Goal: Task Accomplishment & Management: Use online tool/utility

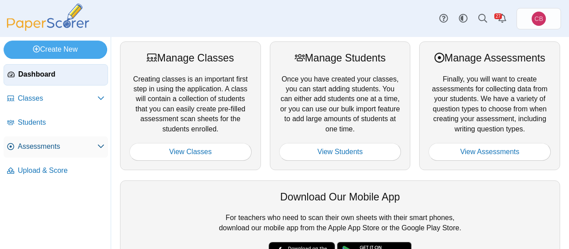
click at [34, 148] on span "Assessments" at bounding box center [58, 146] width 80 height 10
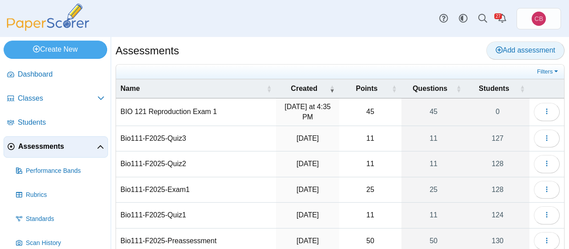
click at [541, 49] on span "Add assessment" at bounding box center [526, 50] width 60 height 8
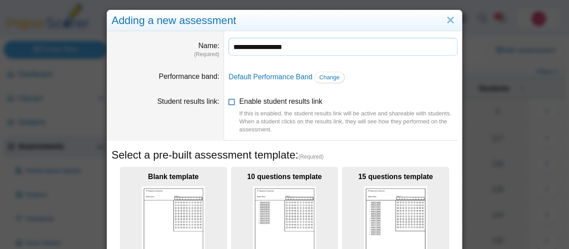
type input "**********"
click at [398, 103] on label "Enable student results link If this is enabled, the student results link will b…" at bounding box center [348, 115] width 218 height 37
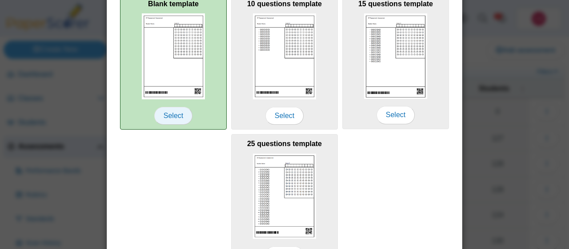
scroll to position [337, 0]
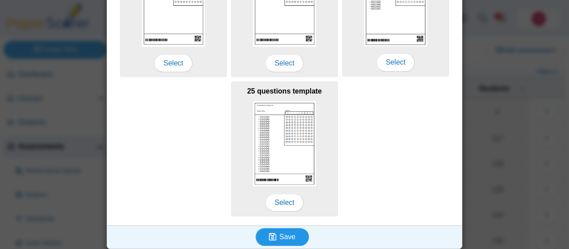
click at [292, 236] on span "Save" at bounding box center [287, 237] width 16 height 8
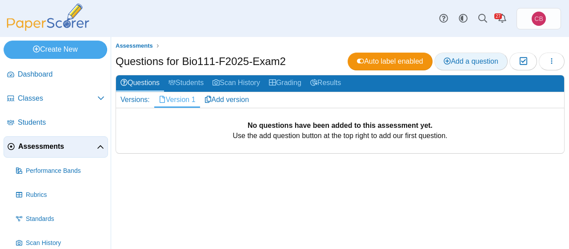
click at [468, 61] on span "Add a question" at bounding box center [471, 61] width 55 height 8
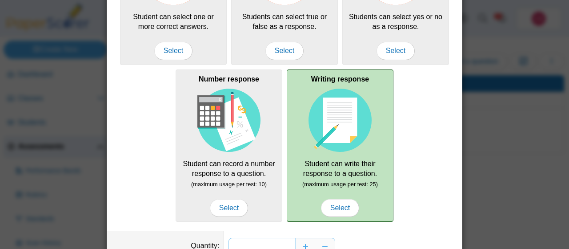
scroll to position [192, 0]
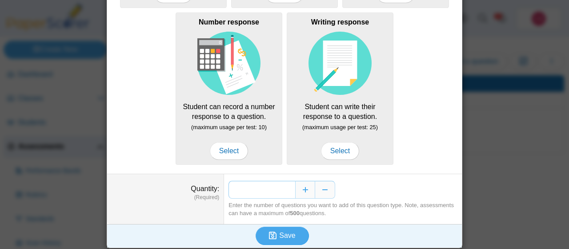
drag, startPoint x: 290, startPoint y: 187, endPoint x: 286, endPoint y: 183, distance: 5.7
click at [286, 185] on input "*" at bounding box center [262, 190] width 67 height 18
type input "**"
click at [290, 233] on span "Save" at bounding box center [287, 235] width 16 height 8
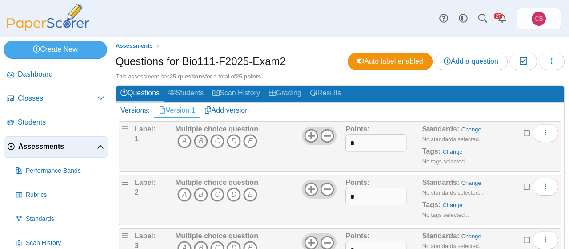
click at [202, 138] on icon "B" at bounding box center [201, 141] width 14 height 14
click at [234, 199] on icon "D" at bounding box center [234, 194] width 14 height 14
click at [235, 245] on icon "D" at bounding box center [234, 248] width 14 height 14
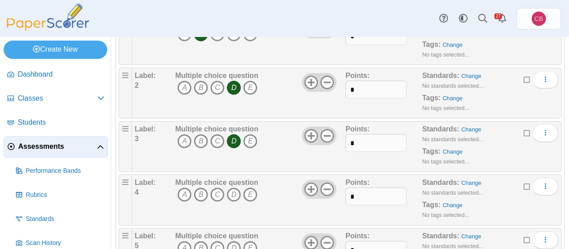
scroll to position [114, 0]
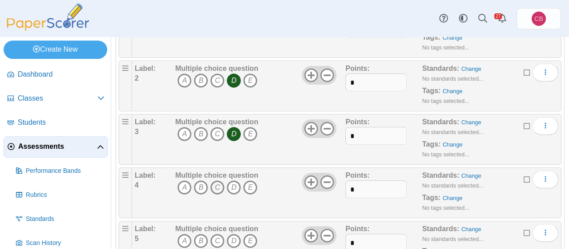
click at [222, 186] on icon "C" at bounding box center [217, 187] width 14 height 14
click at [230, 234] on icon "D" at bounding box center [234, 241] width 14 height 14
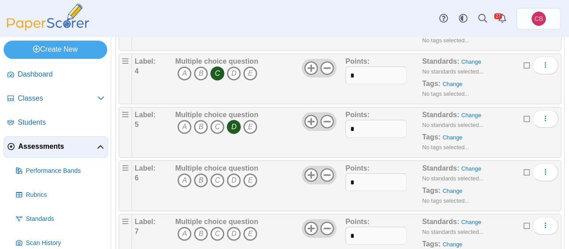
click at [201, 176] on icon "B" at bounding box center [201, 180] width 14 height 14
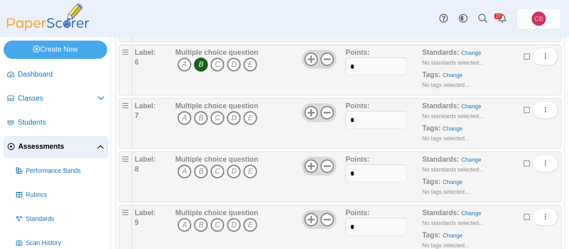
scroll to position [399, 0]
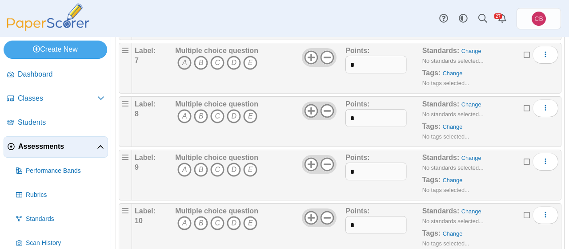
click at [183, 59] on icon "A" at bounding box center [184, 63] width 14 height 14
click at [218, 110] on icon "C" at bounding box center [217, 116] width 14 height 14
click at [201, 169] on icon "B" at bounding box center [201, 169] width 14 height 14
click at [200, 216] on icon "B" at bounding box center [201, 223] width 14 height 14
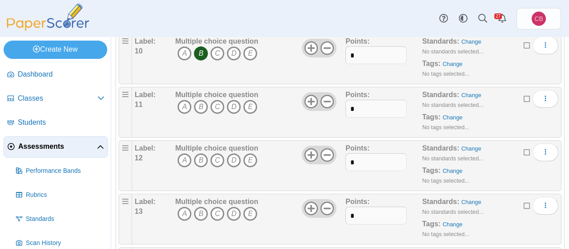
scroll to position [569, 0]
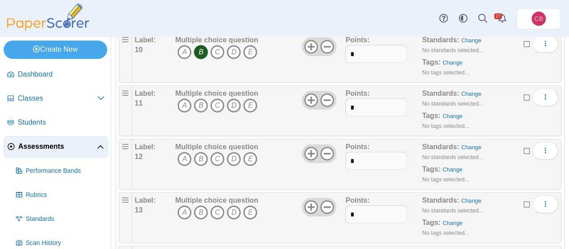
click at [233, 100] on icon "D" at bounding box center [234, 105] width 14 height 14
click at [220, 157] on icon "C" at bounding box center [217, 159] width 14 height 14
click at [216, 206] on icon "C" at bounding box center [217, 212] width 14 height 14
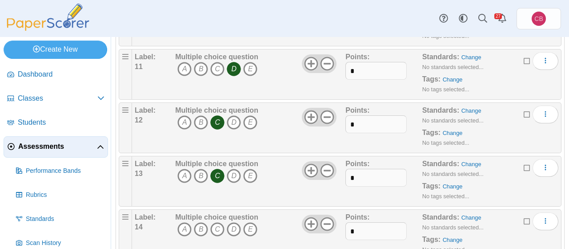
scroll to position [626, 0]
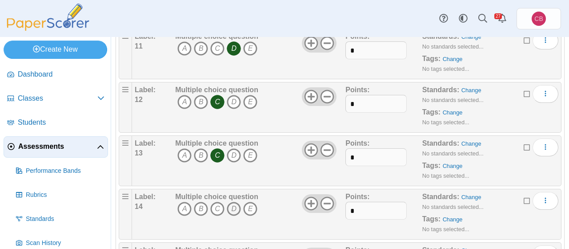
click at [230, 203] on icon "D" at bounding box center [234, 209] width 14 height 14
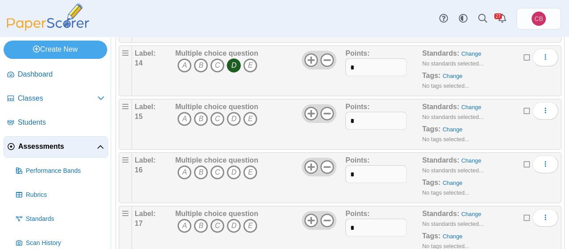
scroll to position [797, 0]
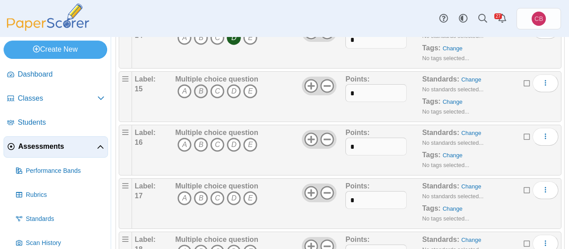
click at [202, 87] on icon "B" at bounding box center [201, 91] width 14 height 14
click at [234, 139] on icon "D" at bounding box center [234, 144] width 14 height 14
click at [185, 191] on icon "A" at bounding box center [184, 198] width 14 height 14
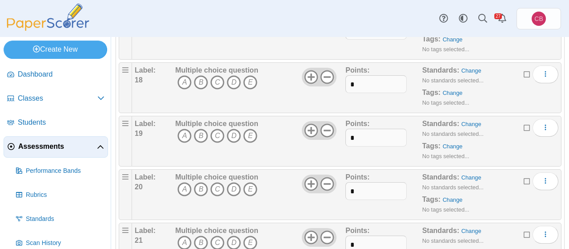
scroll to position [968, 0]
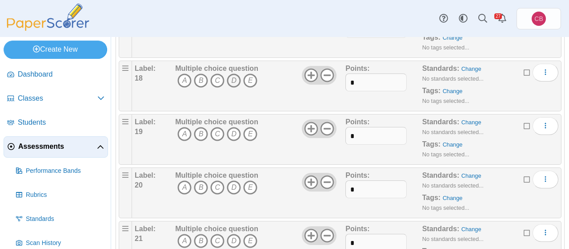
click at [234, 73] on icon "D" at bounding box center [234, 80] width 14 height 14
click at [233, 129] on icon "D" at bounding box center [234, 134] width 14 height 14
click at [185, 180] on icon "A" at bounding box center [184, 187] width 14 height 14
click at [185, 234] on icon "A" at bounding box center [184, 241] width 14 height 14
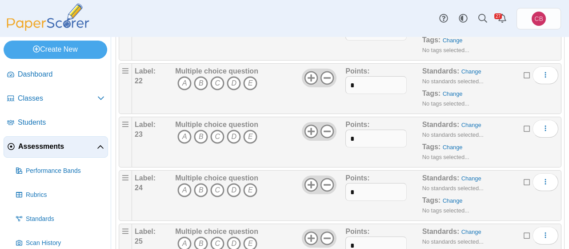
scroll to position [1196, 0]
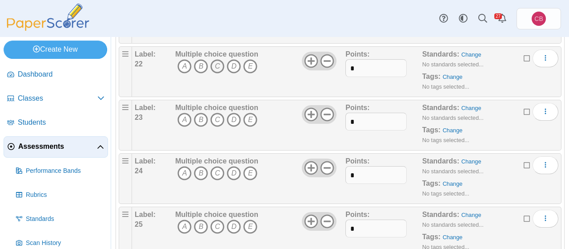
click at [213, 59] on icon "C" at bounding box center [217, 66] width 14 height 14
click at [253, 113] on icon "E" at bounding box center [250, 120] width 14 height 14
click at [202, 166] on icon "B" at bounding box center [201, 173] width 14 height 14
click at [197, 220] on icon "B" at bounding box center [201, 226] width 14 height 14
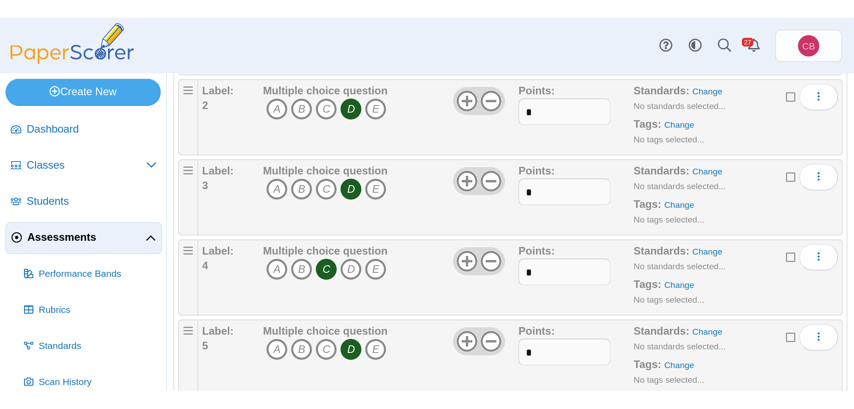
scroll to position [0, 0]
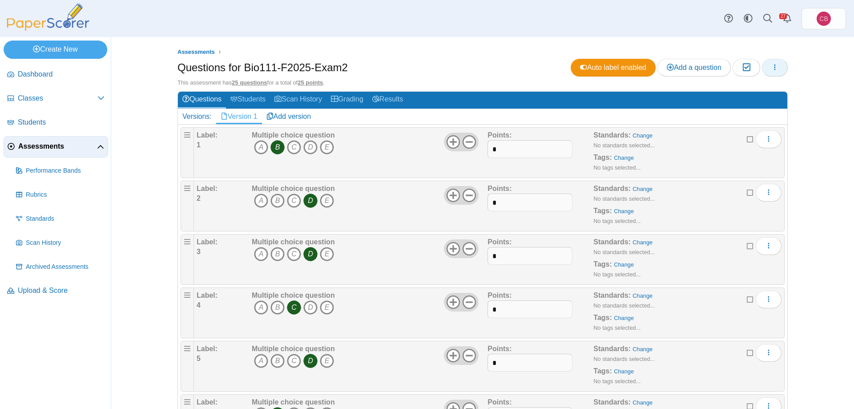
click at [569, 65] on icon "button" at bounding box center [774, 67] width 7 height 7
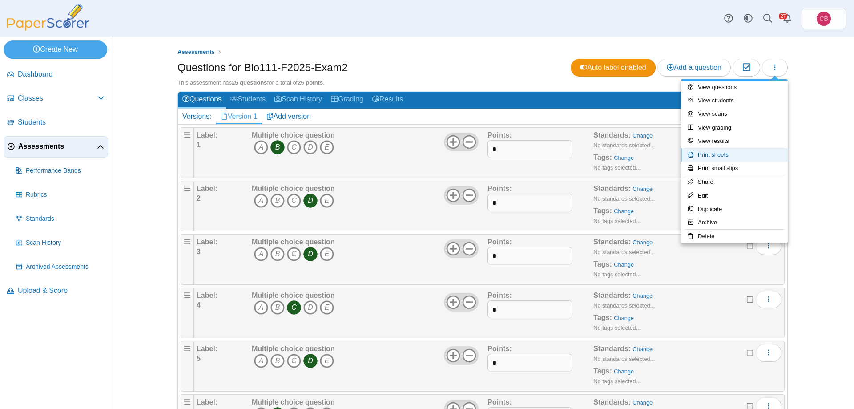
click at [569, 153] on link "Print sheets" at bounding box center [734, 154] width 107 height 13
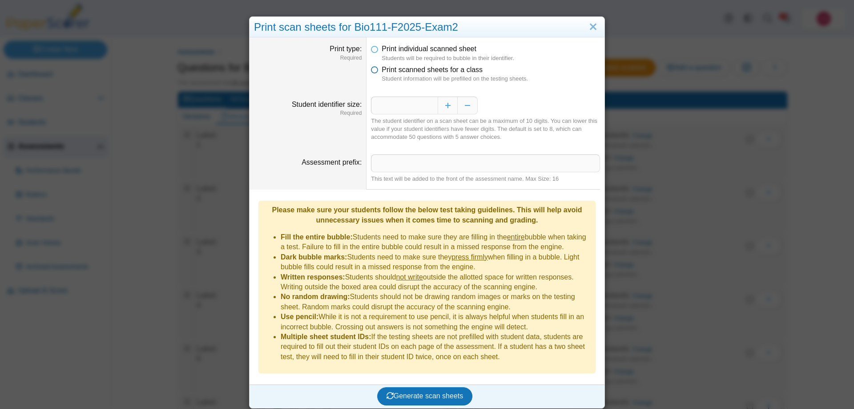
click at [375, 69] on icon at bounding box center [374, 68] width 7 height 6
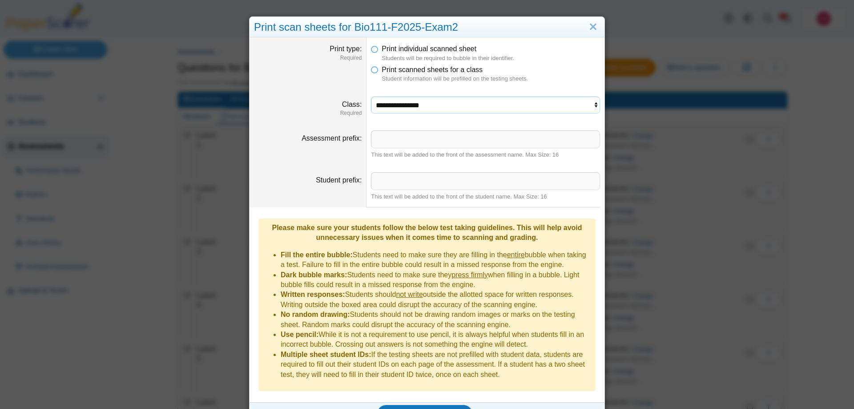
click at [371, 97] on select "**********" at bounding box center [485, 105] width 229 height 17
select select "**********"
click option "**********" at bounding box center [0, 0] width 0 height 0
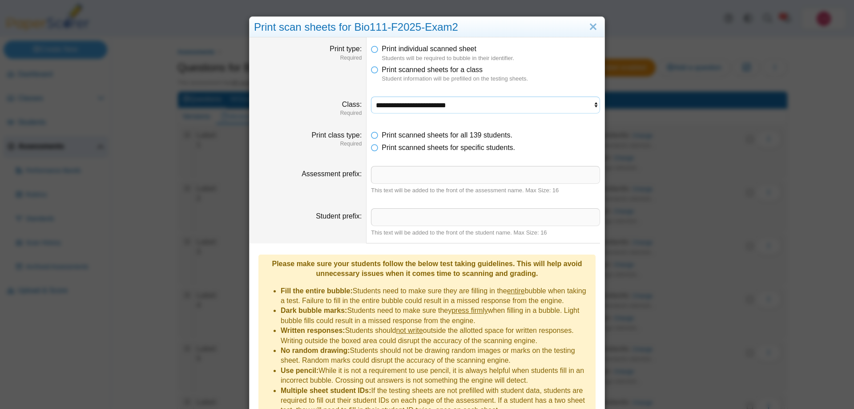
scroll to position [44, 0]
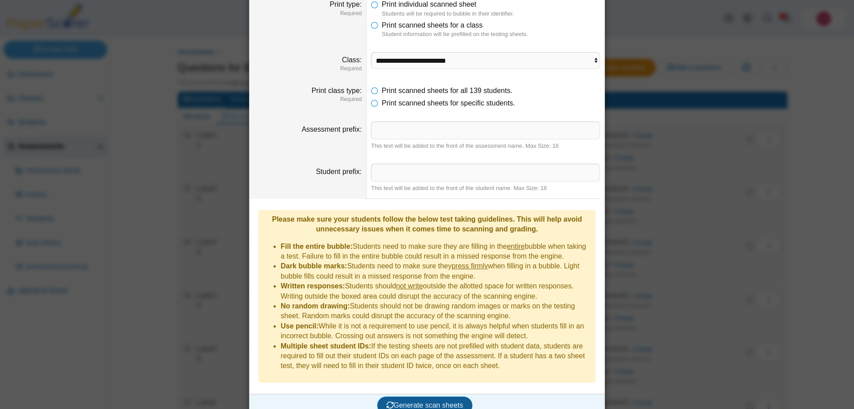
click at [434, 248] on span "Generate scan sheets" at bounding box center [425, 405] width 77 height 8
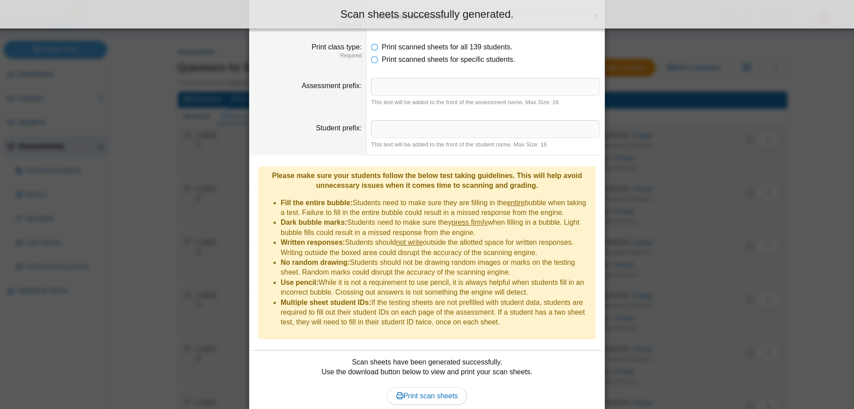
scroll to position [116, 0]
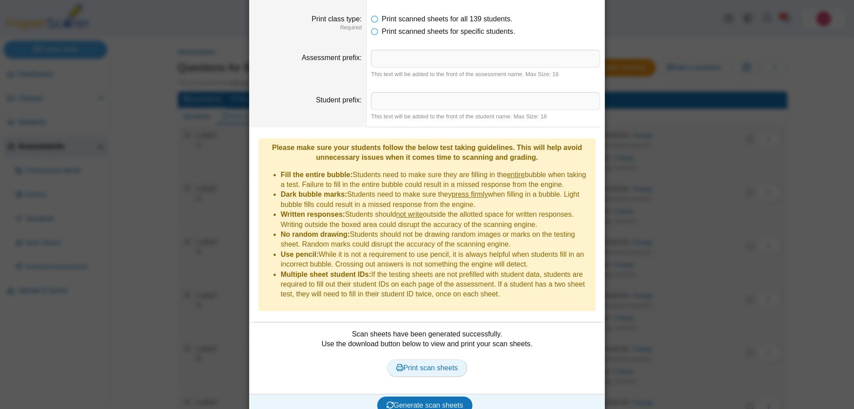
click at [429, 248] on span "Print scan sheets" at bounding box center [427, 368] width 62 height 8
